Goal: Task Accomplishment & Management: Use online tool/utility

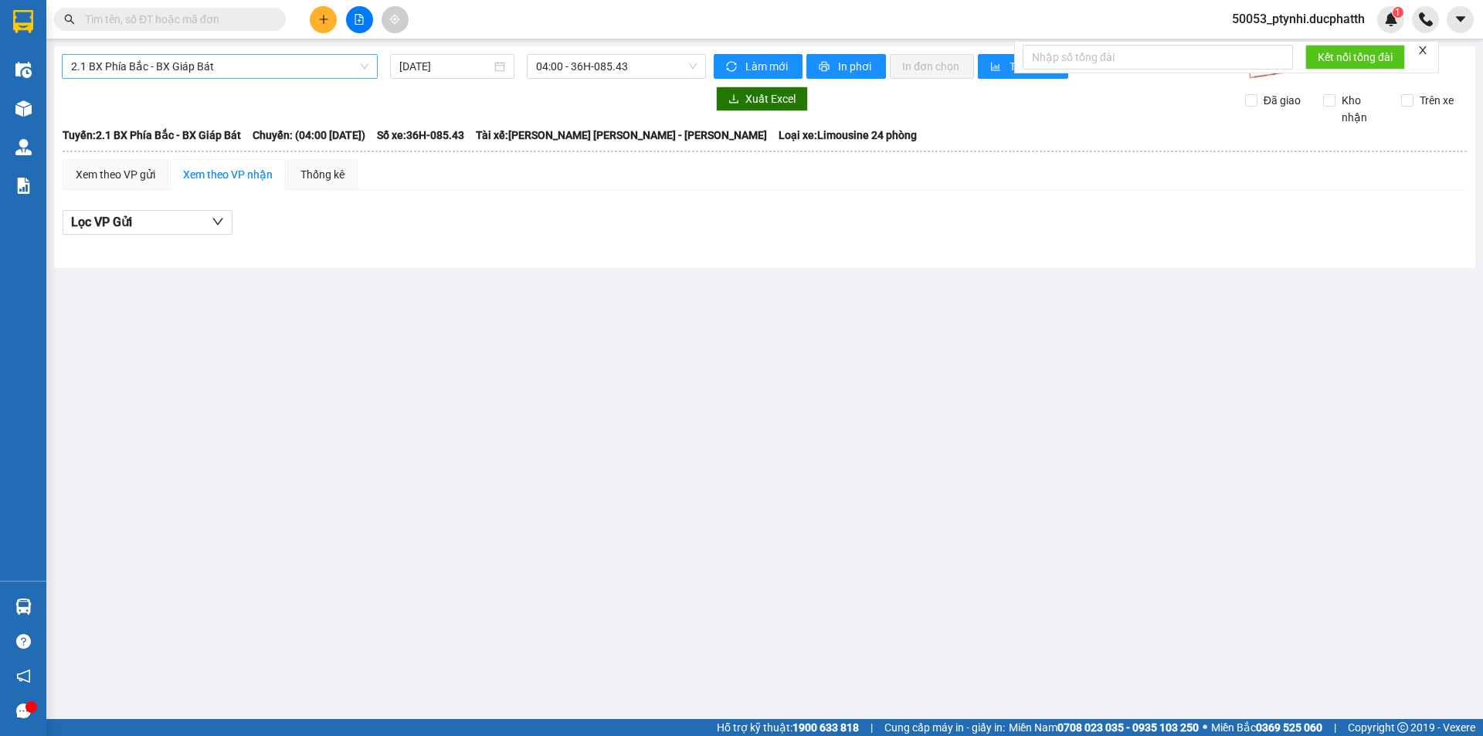
click at [337, 61] on span "2.1 BX Phía Bắc - BX Giáp Bát" at bounding box center [219, 66] width 297 height 23
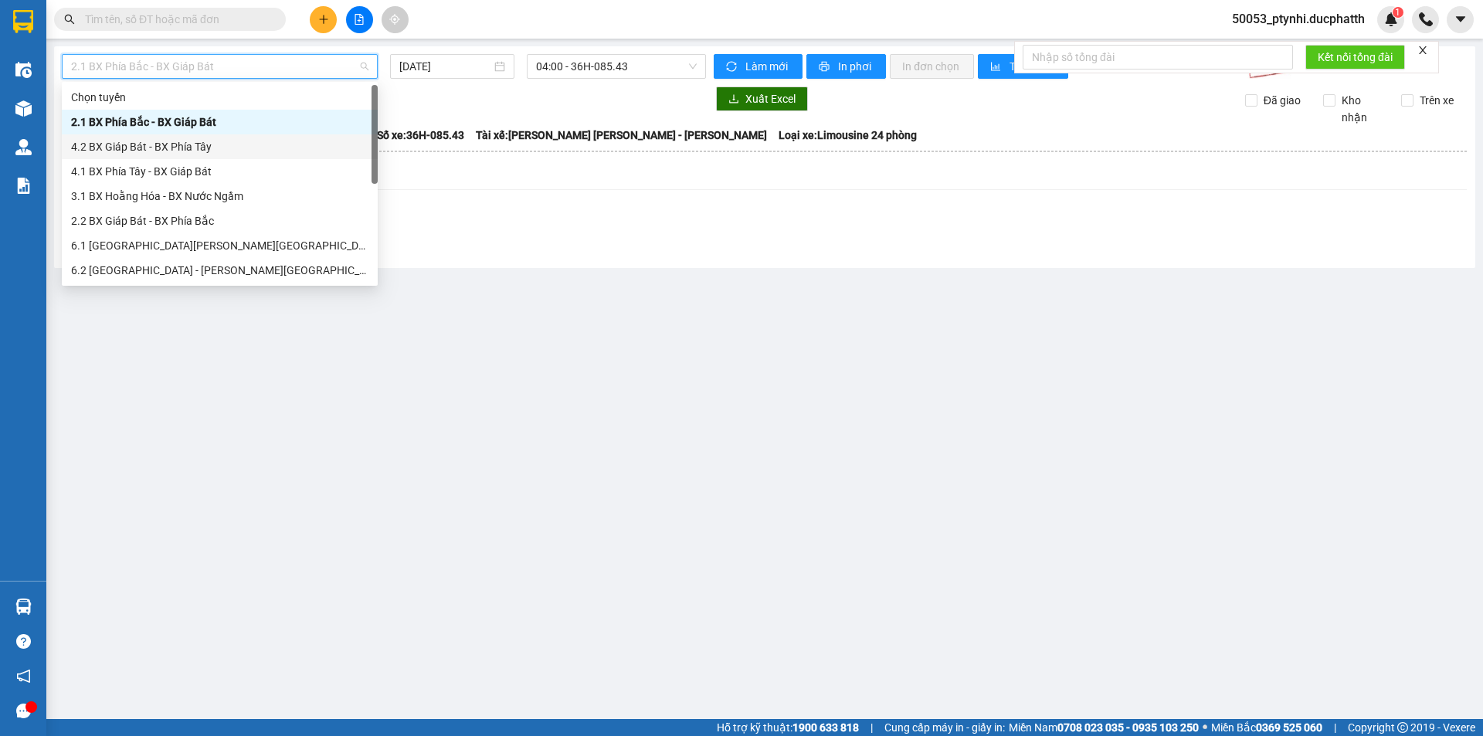
click at [184, 141] on div "4.2 BX Giáp Bát - BX Phía Tây" at bounding box center [219, 146] width 297 height 17
type input "[DATE]"
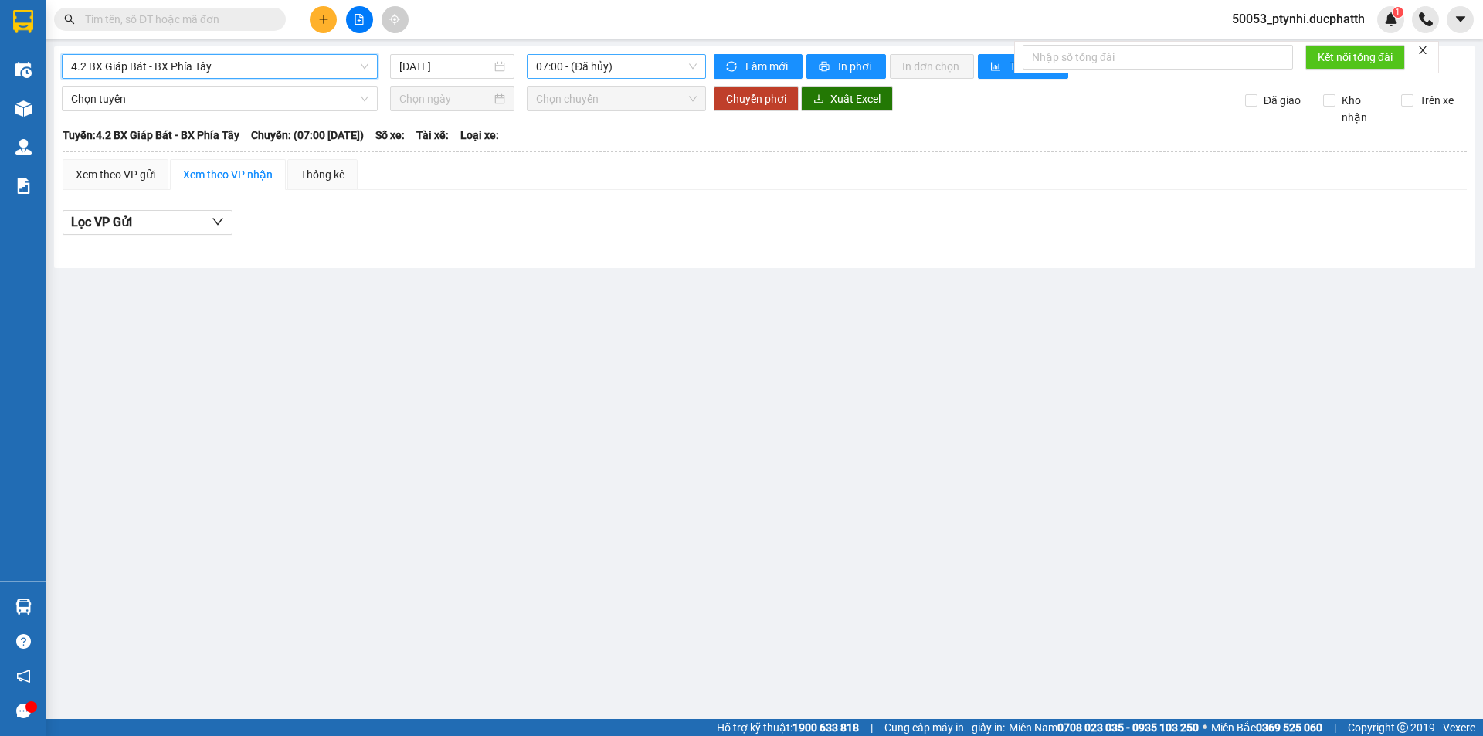
click at [535, 78] on div "07:00 - (Đã hủy)" at bounding box center [616, 66] width 179 height 25
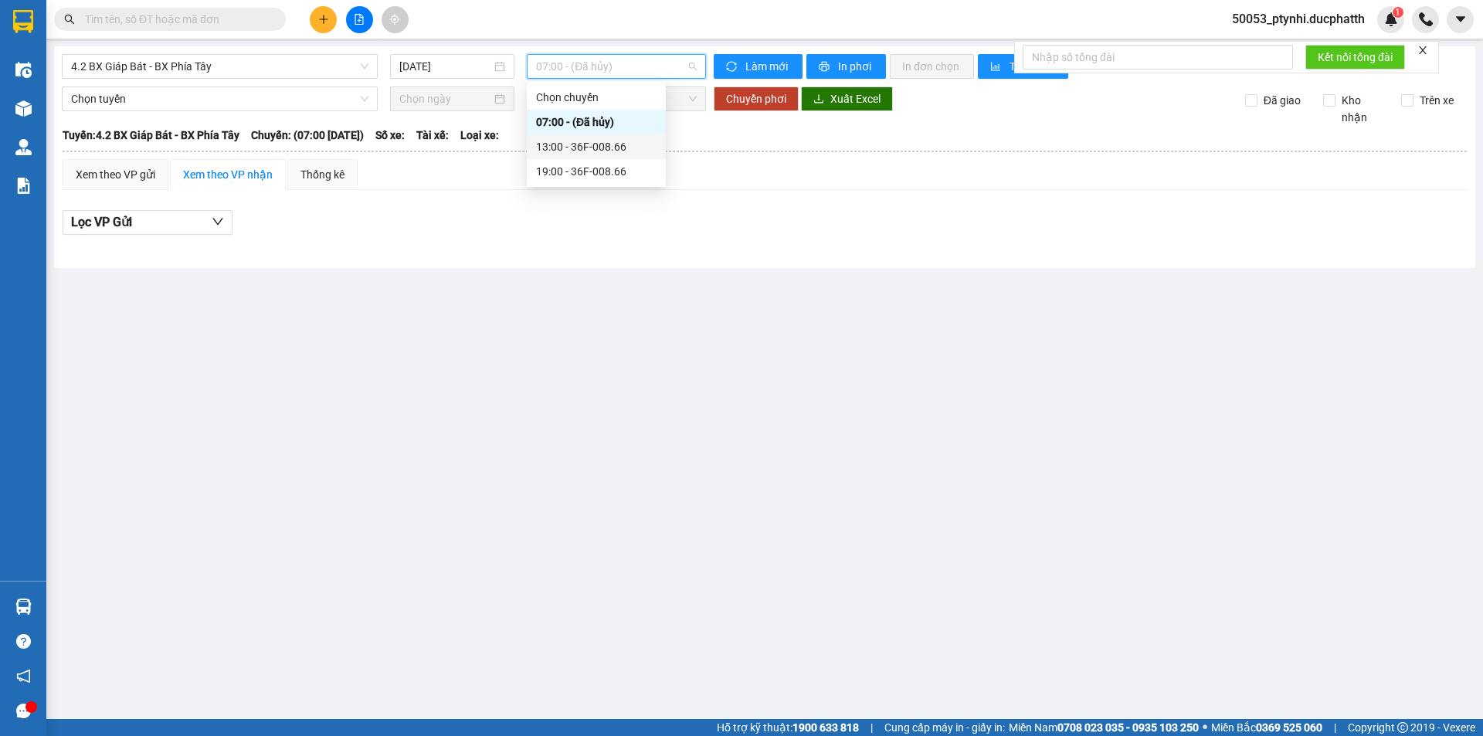
click at [585, 145] on div "13:00 - 36F-008.66" at bounding box center [596, 146] width 120 height 17
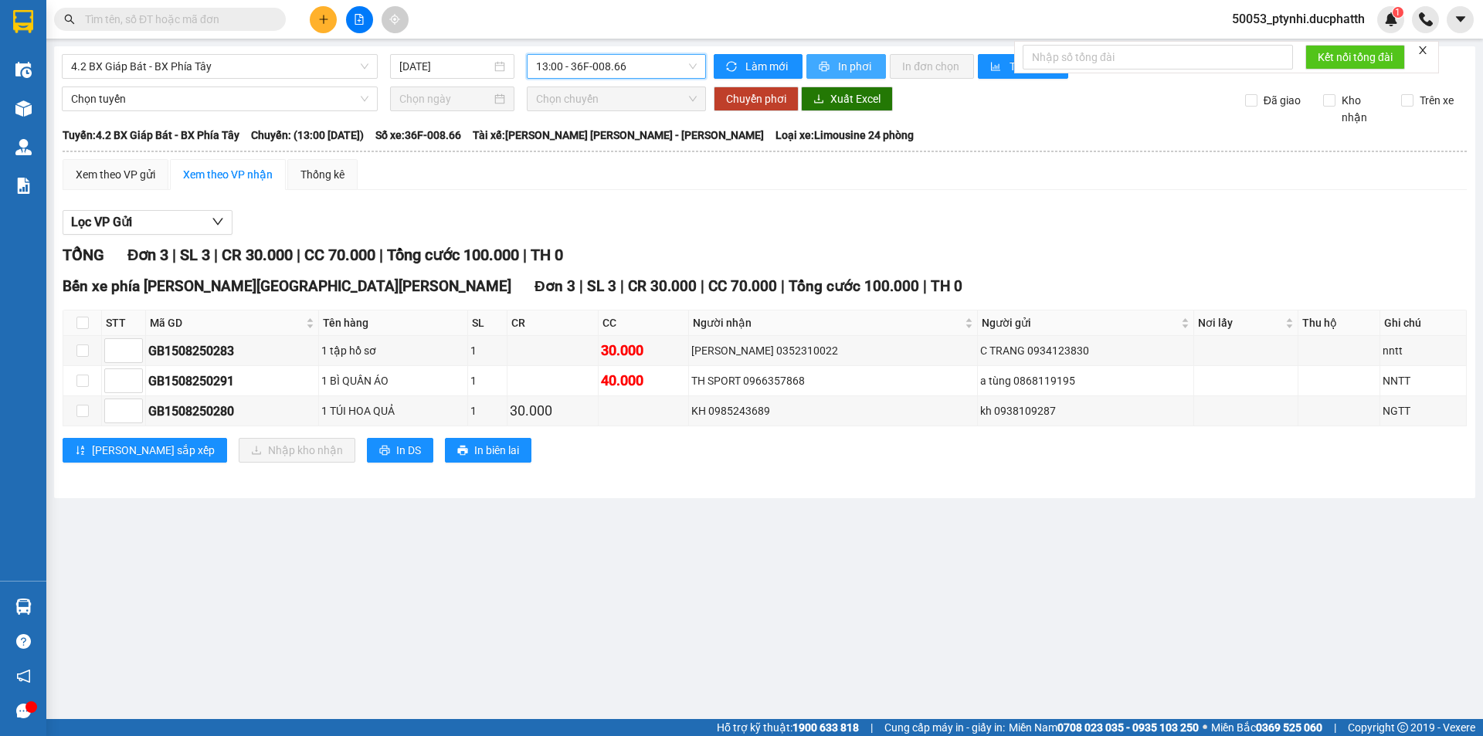
click at [880, 70] on button "In phơi" at bounding box center [846, 66] width 80 height 25
click at [277, 63] on span "4.2 BX Giáp Bát - BX Phía Tây" at bounding box center [219, 66] width 297 height 23
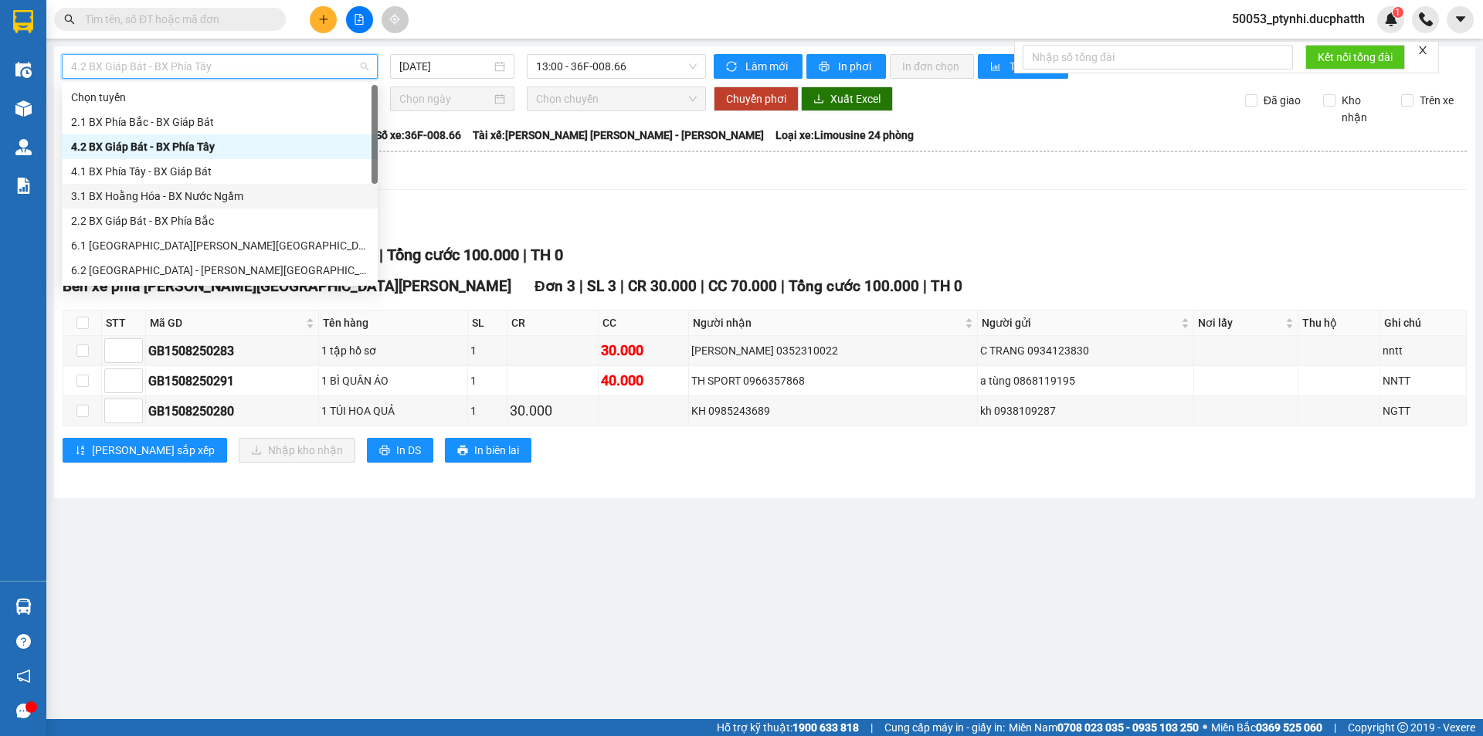
scroll to position [77, 0]
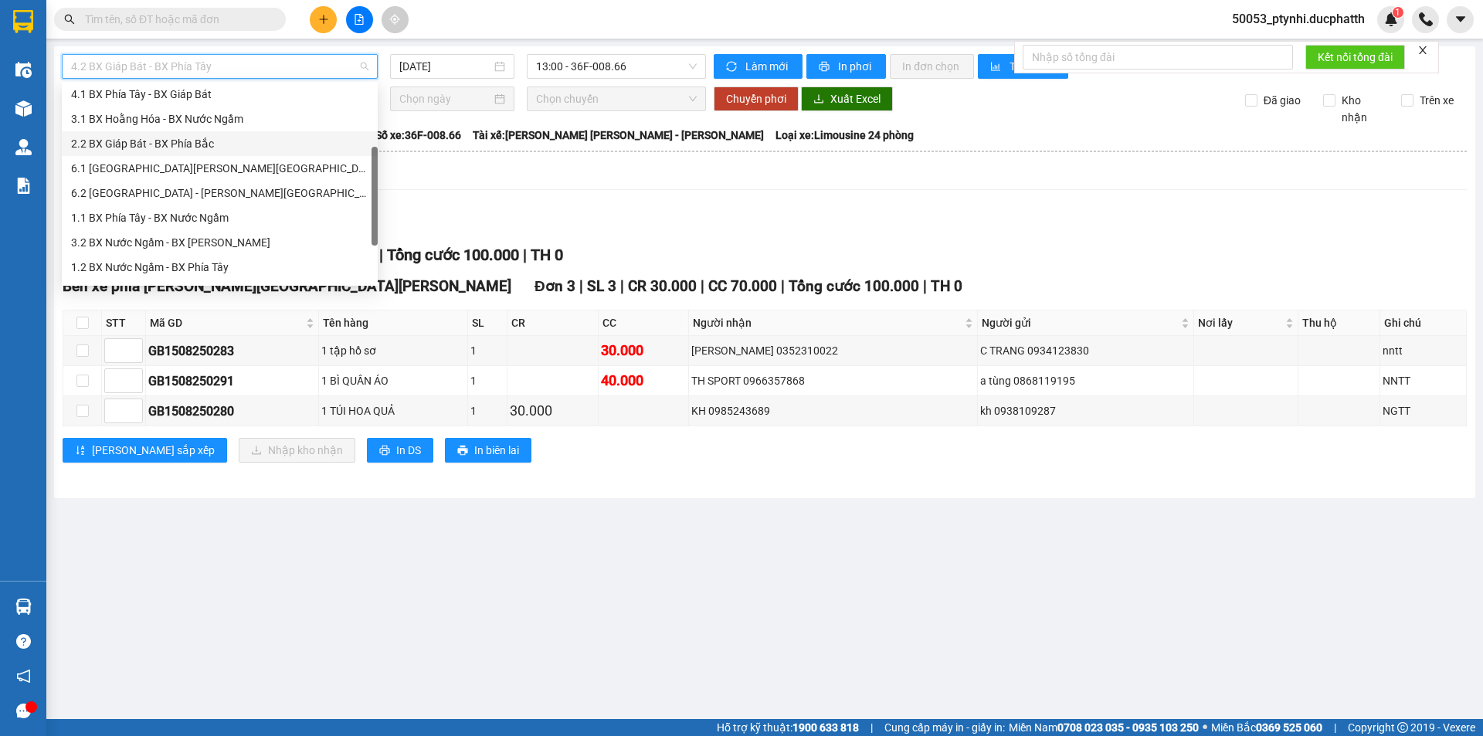
click at [177, 149] on div "2.2 BX Giáp Bát - BX Phía Bắc" at bounding box center [219, 143] width 297 height 17
type input "[DATE]"
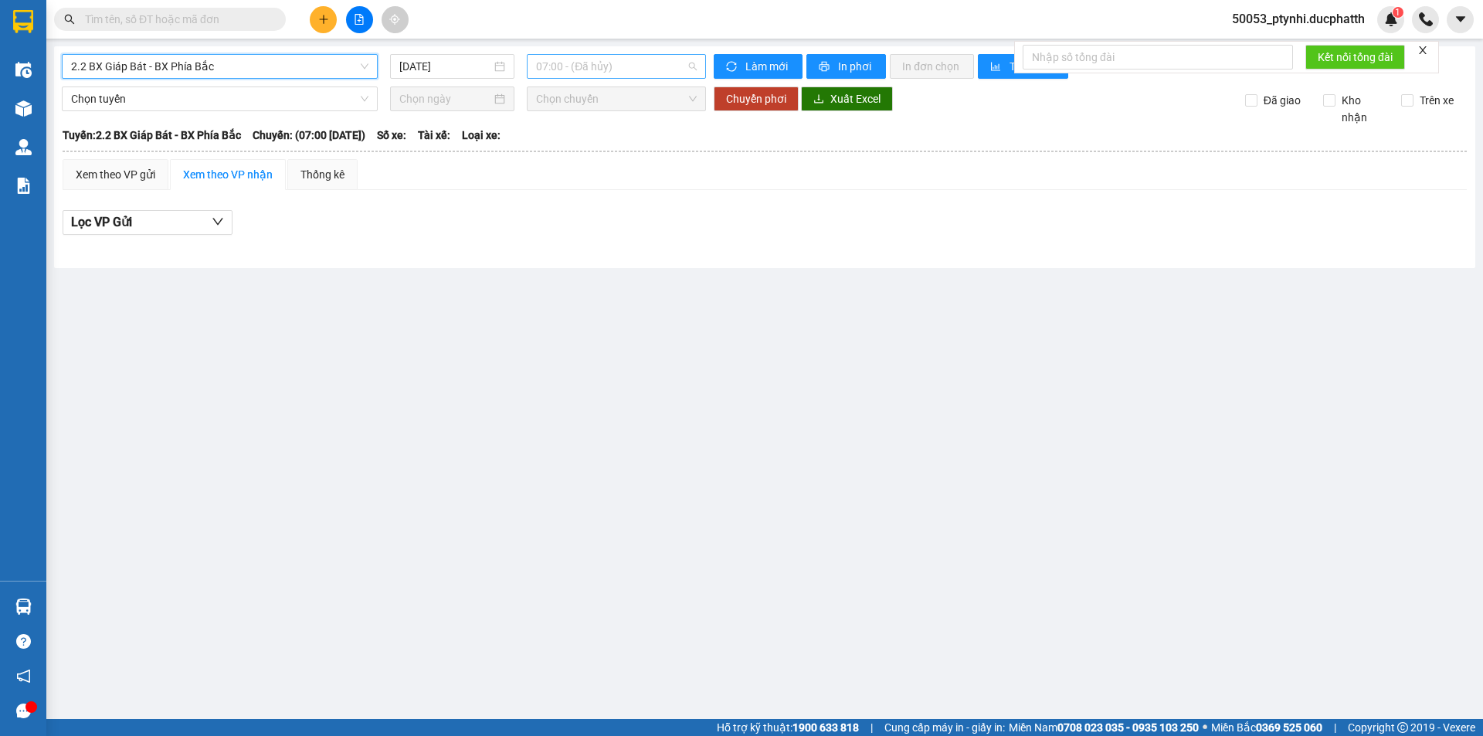
click at [561, 76] on span "07:00 - (Đã hủy)" at bounding box center [616, 66] width 161 height 23
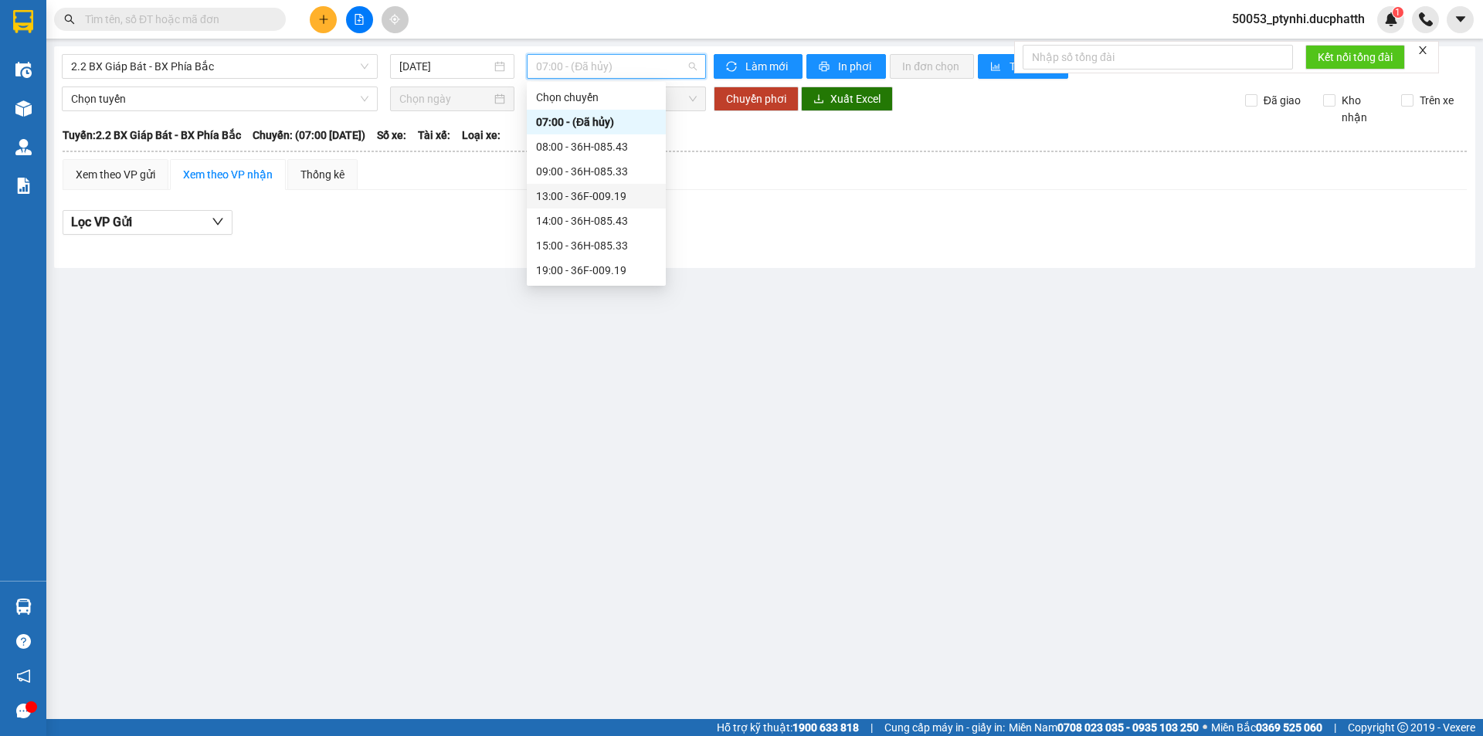
click at [574, 191] on div "13:00 - 36F-009.19" at bounding box center [596, 196] width 120 height 17
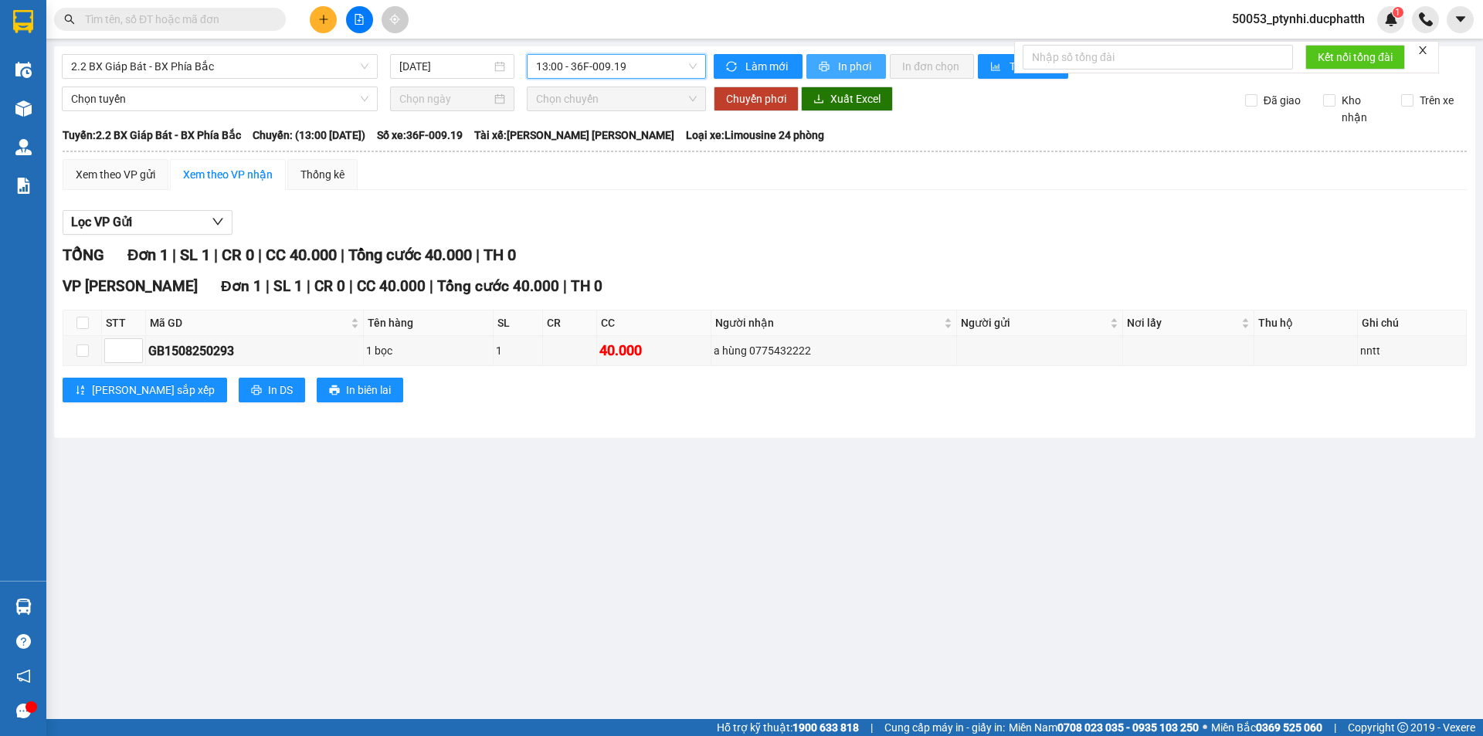
click at [845, 73] on span "In phơi" at bounding box center [856, 66] width 36 height 17
